Goal: Information Seeking & Learning: Learn about a topic

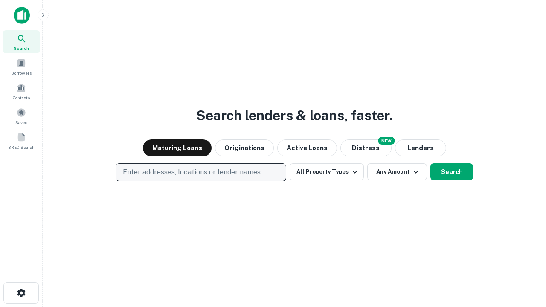
click at [200, 172] on p "Enter addresses, locations or lender names" at bounding box center [192, 172] width 138 height 10
type input "**********"
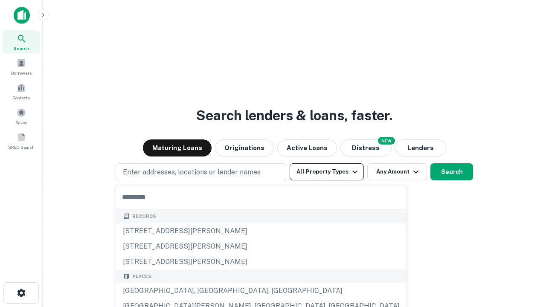
click at [327, 172] on button "All Property Types" at bounding box center [327, 171] width 74 height 17
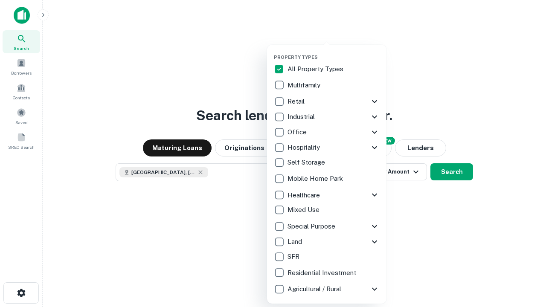
click at [334, 52] on button "button" at bounding box center [333, 52] width 119 height 0
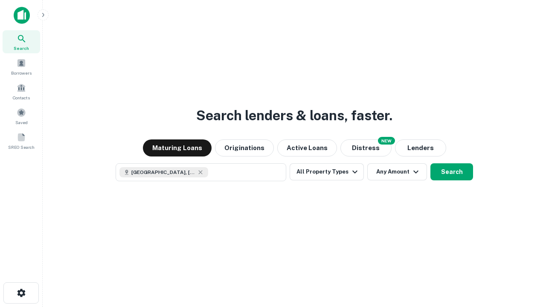
scroll to position [14, 0]
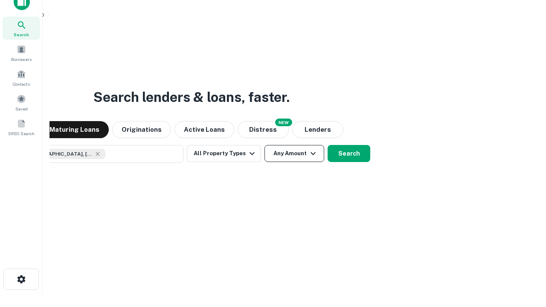
click at [264, 145] on button "Any Amount" at bounding box center [294, 153] width 60 height 17
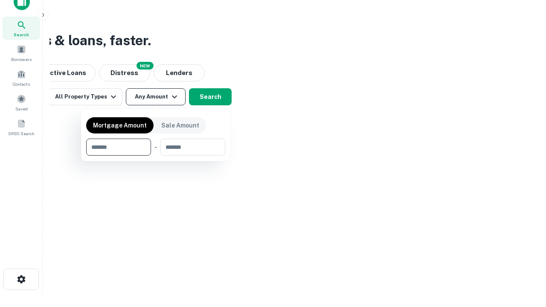
type input "*******"
click at [156, 156] on button "button" at bounding box center [155, 156] width 139 height 0
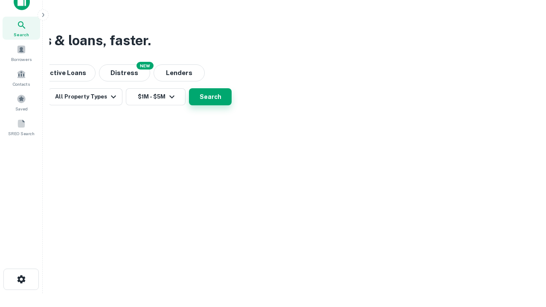
click at [232, 105] on button "Search" at bounding box center [210, 96] width 43 height 17
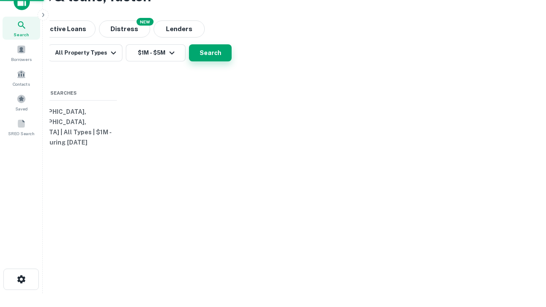
scroll to position [0, 157]
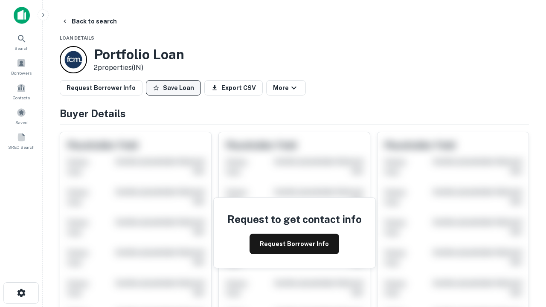
click at [173, 88] on button "Save Loan" at bounding box center [173, 87] width 55 height 15
click at [175, 88] on button "Save Loan" at bounding box center [173, 87] width 55 height 15
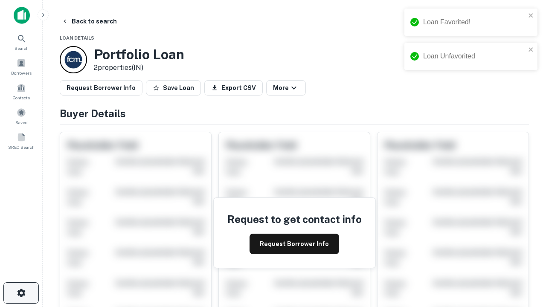
click at [21, 293] on icon "button" at bounding box center [21, 293] width 10 height 10
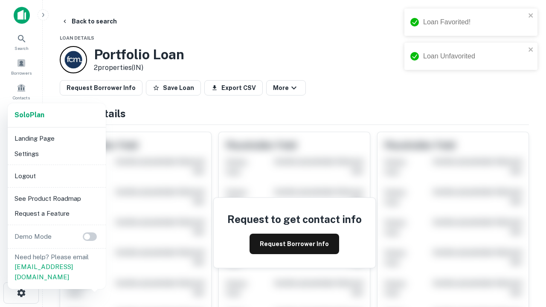
click at [56, 176] on li "Logout" at bounding box center [56, 175] width 91 height 15
